Goal: Navigation & Orientation: Understand site structure

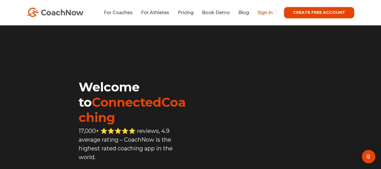
click at [268, 14] on link "Sign In" at bounding box center [265, 12] width 15 height 5
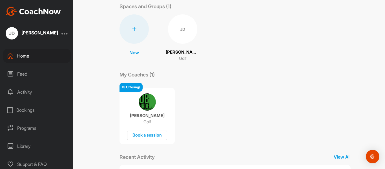
scroll to position [33, 0]
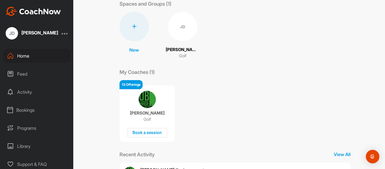
click at [21, 130] on div "Programs" at bounding box center [37, 128] width 68 height 14
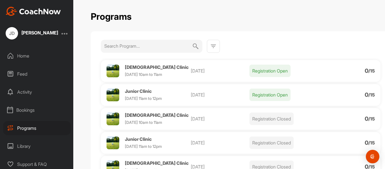
click at [17, 110] on div "Bookings" at bounding box center [37, 110] width 68 height 14
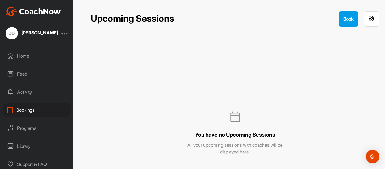
click at [23, 93] on div "Activity" at bounding box center [37, 92] width 68 height 14
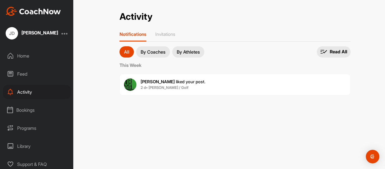
click at [22, 78] on div "Feed" at bounding box center [37, 74] width 68 height 14
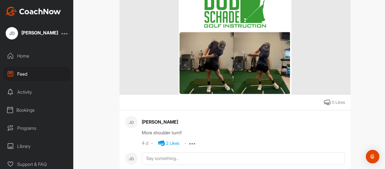
scroll to position [111, 0]
